Goal: Information Seeking & Learning: Learn about a topic

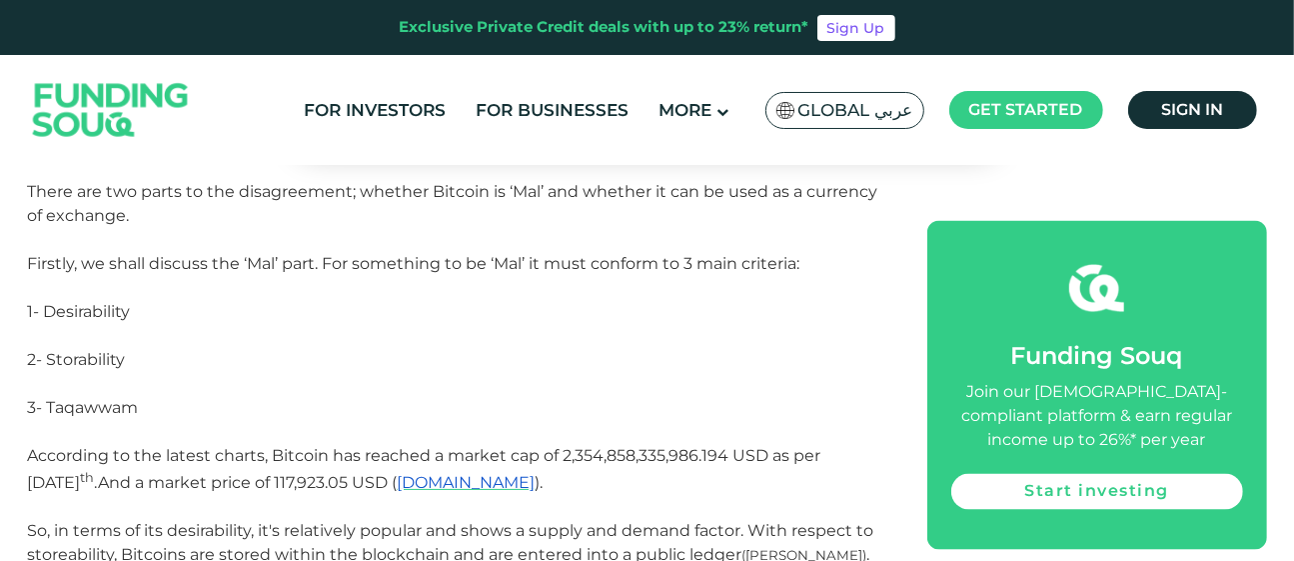
scroll to position [2198, 0]
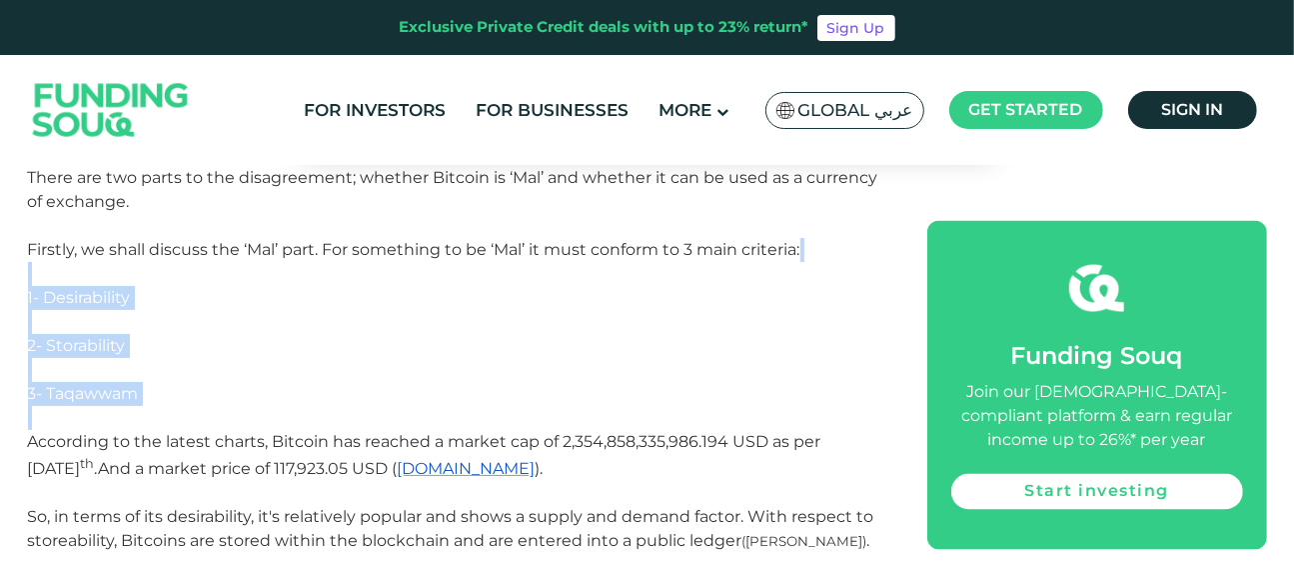
drag, startPoint x: 30, startPoint y: 282, endPoint x: 181, endPoint y: 421, distance: 205.1
click at [181, 421] on p at bounding box center [455, 418] width 854 height 24
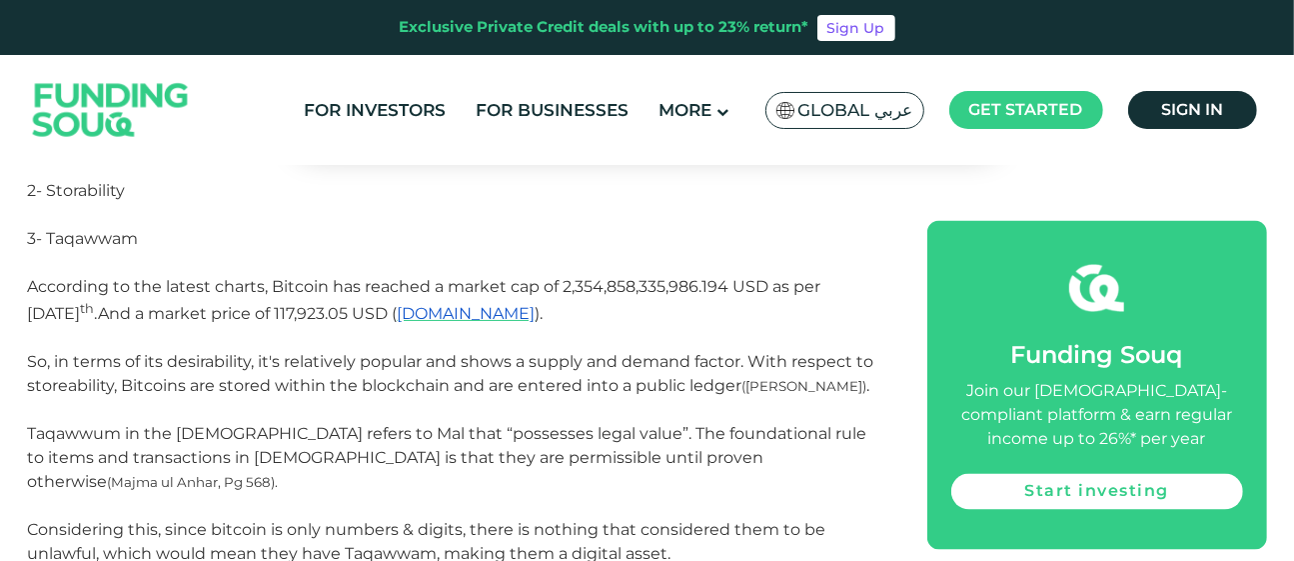
scroll to position [2351, 0]
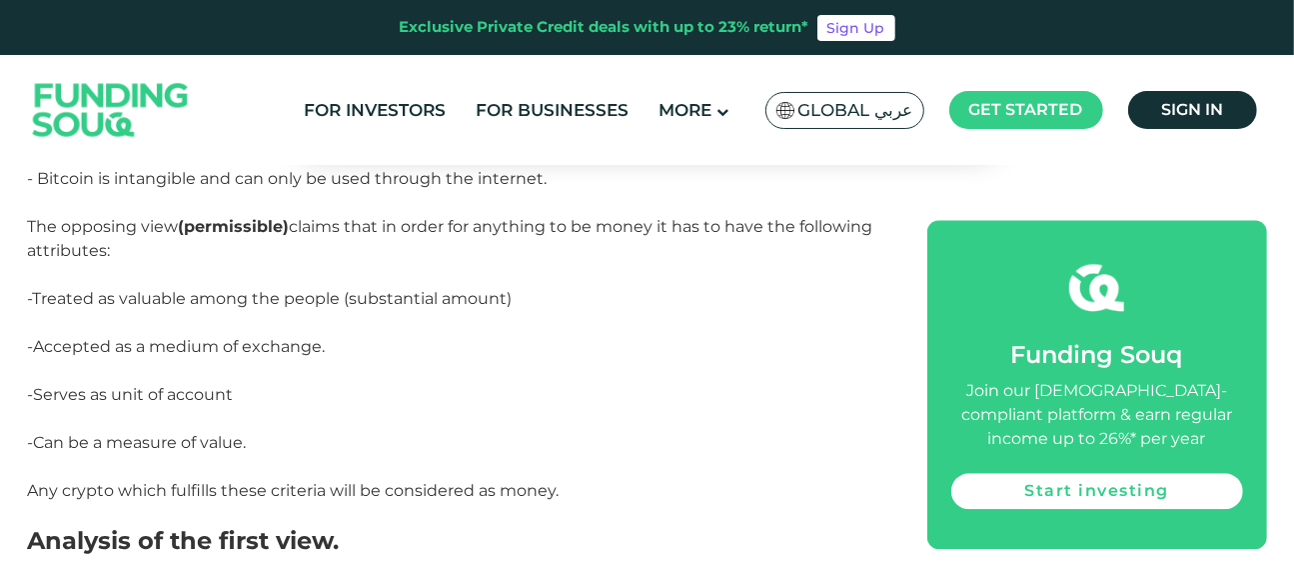
scroll to position [3436, 0]
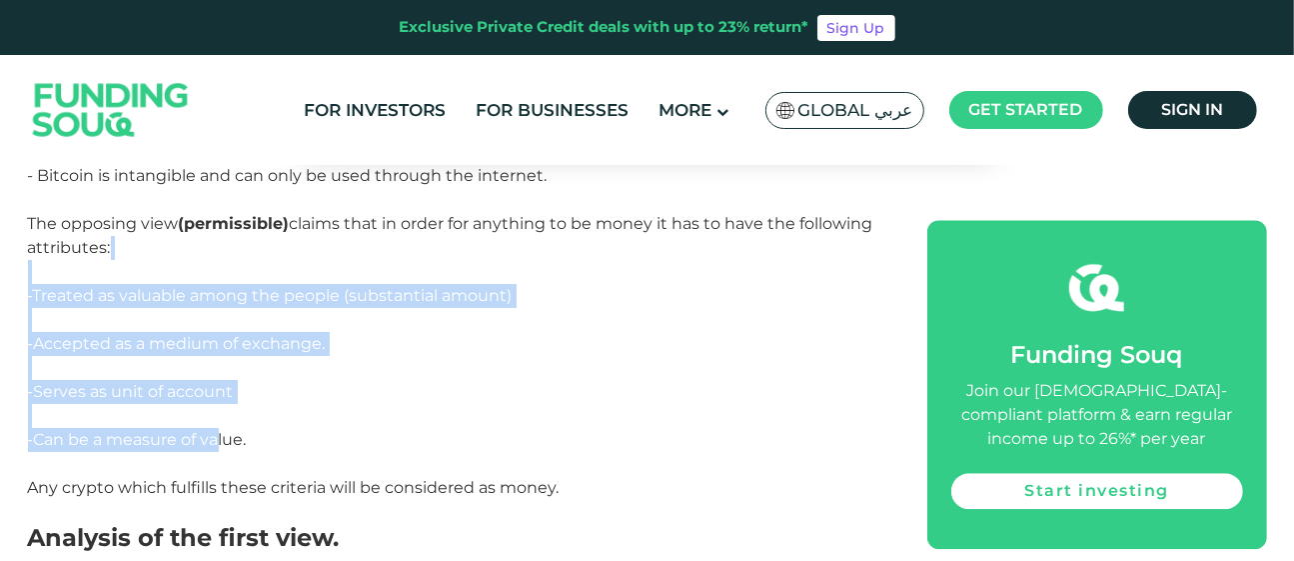
drag, startPoint x: 24, startPoint y: 230, endPoint x: 218, endPoint y: 382, distance: 246.2
click at [218, 382] on div "Home Blog Shariah Compliance 1" at bounding box center [647, 55] width 1294 height 6652
click at [218, 430] on span "-Can be a measure of value." at bounding box center [137, 439] width 219 height 19
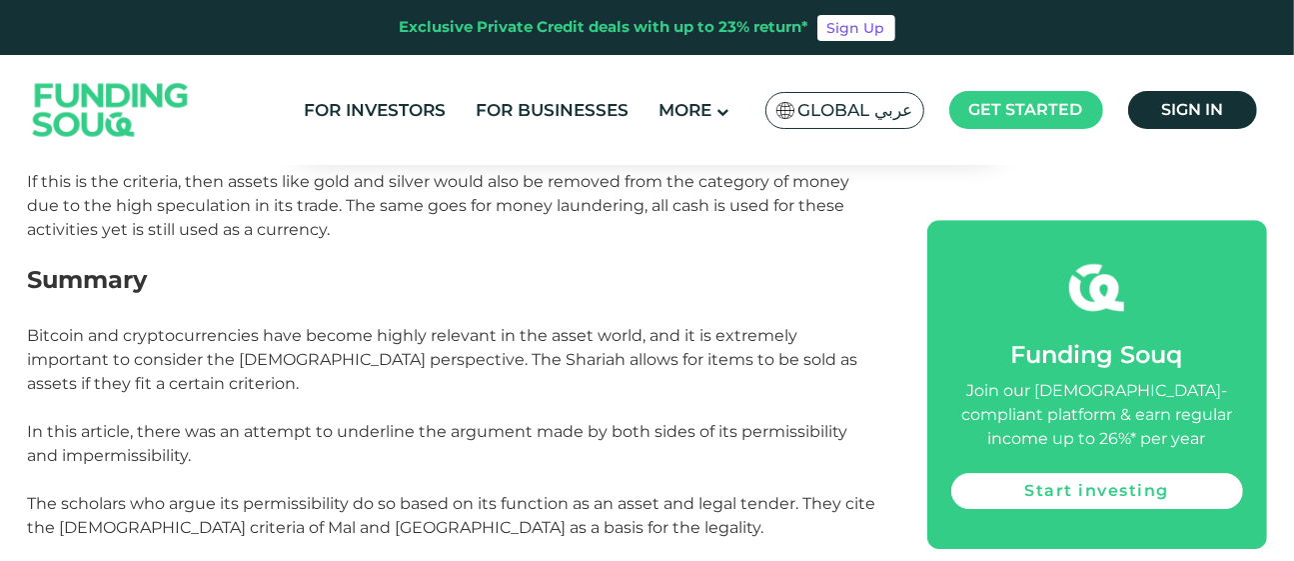
scroll to position [4255, 0]
